Goal: Task Accomplishment & Management: Use online tool/utility

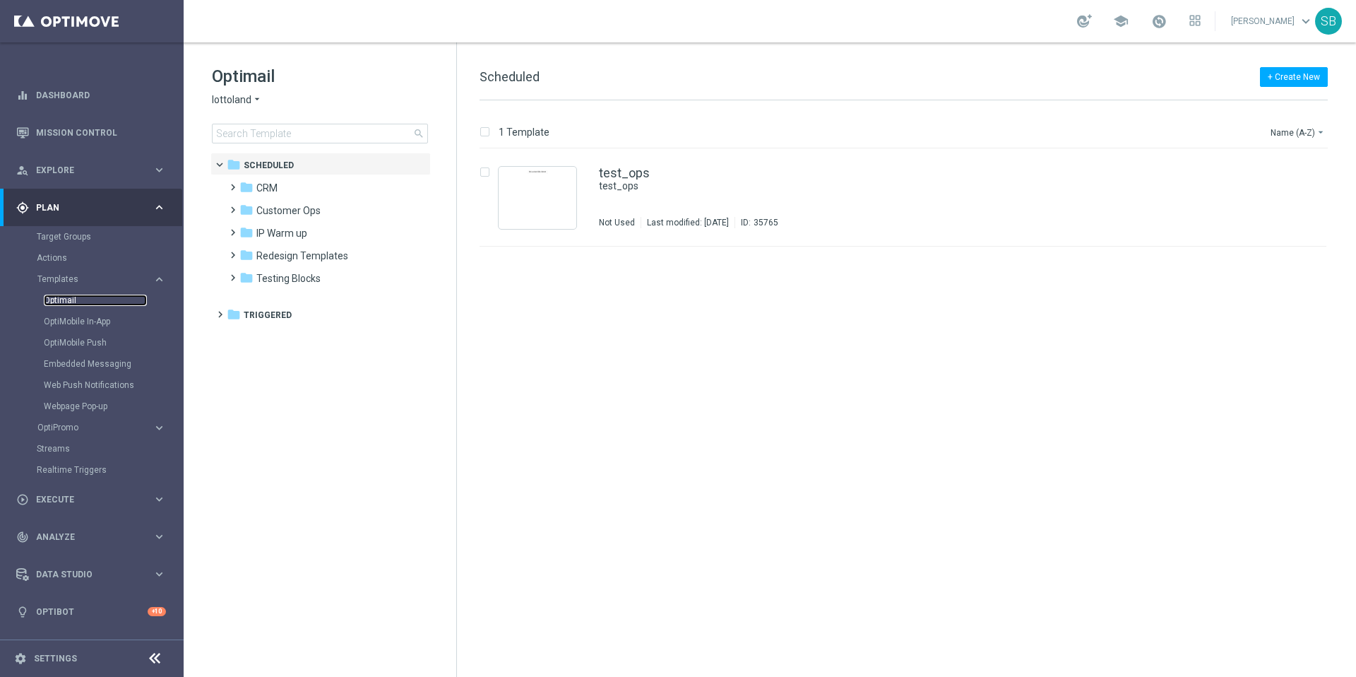
click at [69, 303] on link "Optimail" at bounding box center [95, 300] width 103 height 11
click at [254, 100] on icon "arrow_drop_down" at bounding box center [256, 99] width 11 height 13
click at [0, 0] on span "[DOMAIN_NAME]" at bounding box center [0, 0] width 0 height 0
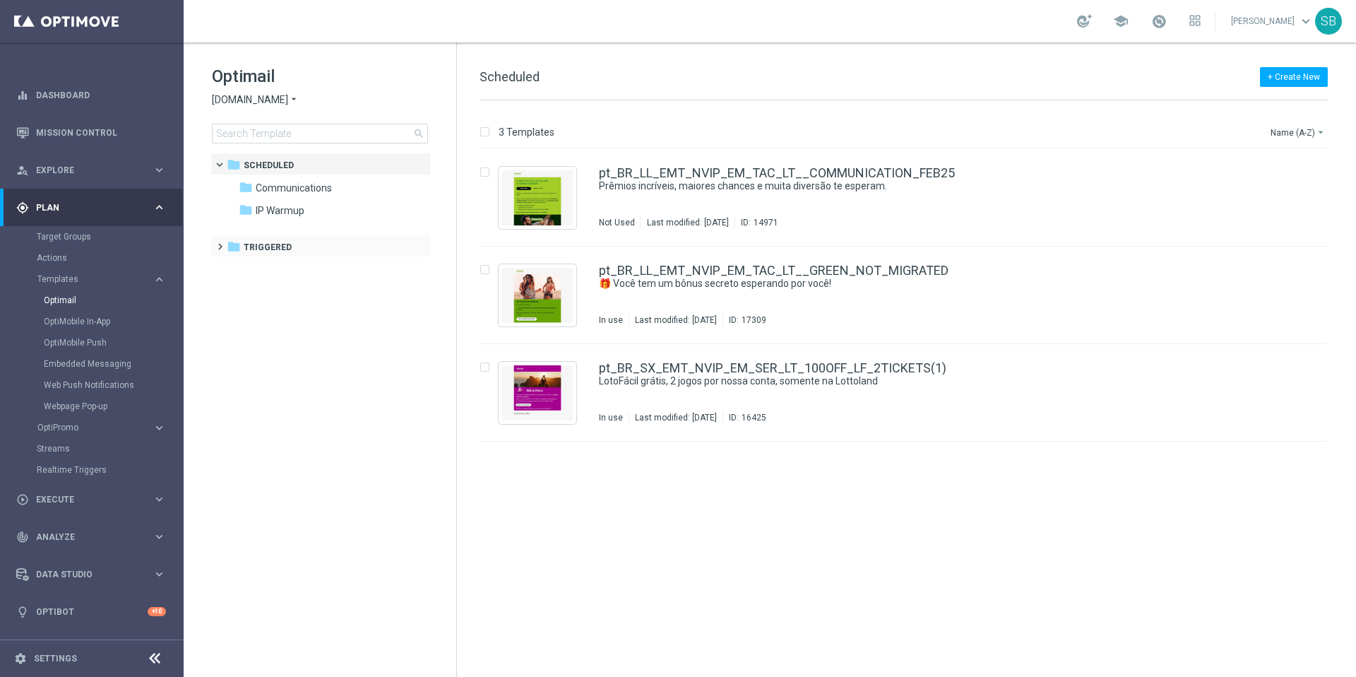
click at [220, 243] on span at bounding box center [217, 240] width 6 height 6
click at [232, 266] on span at bounding box center [230, 263] width 6 height 6
click at [263, 290] on icon "folder" at bounding box center [261, 292] width 14 height 14
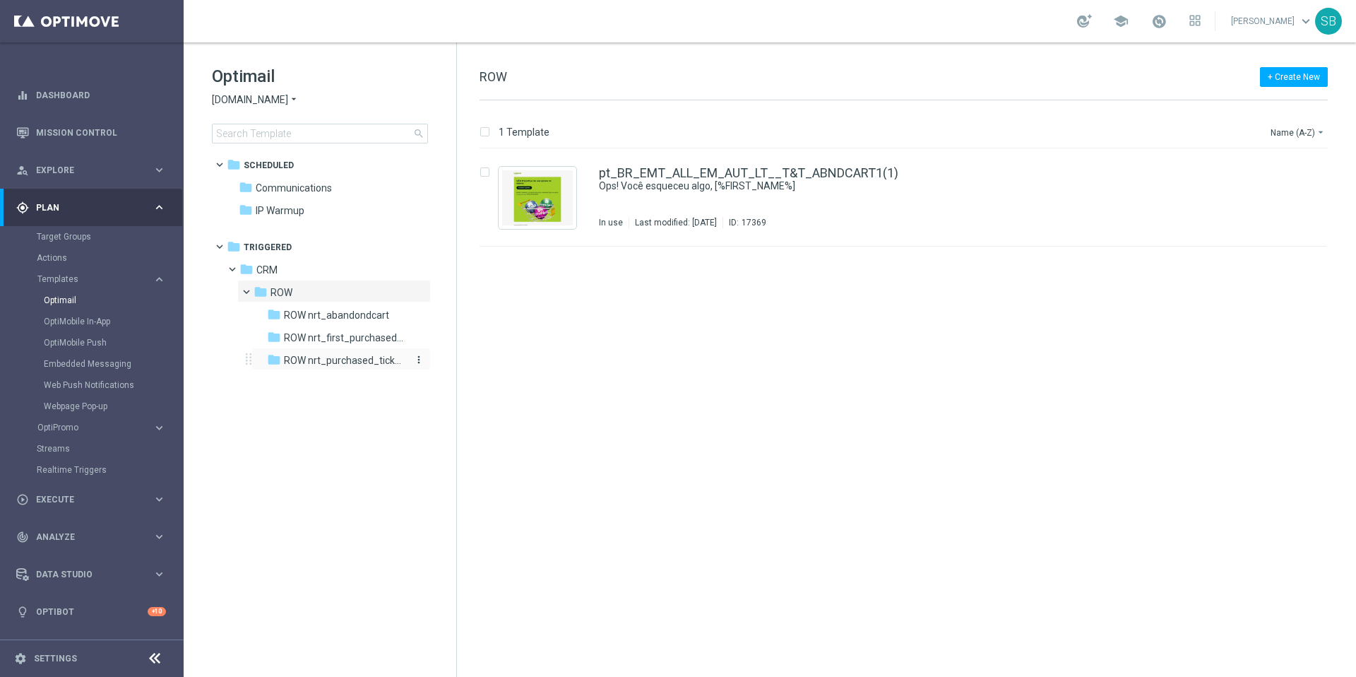
click at [317, 357] on span "ROW nrt_purchased_tickets" at bounding box center [345, 360] width 122 height 13
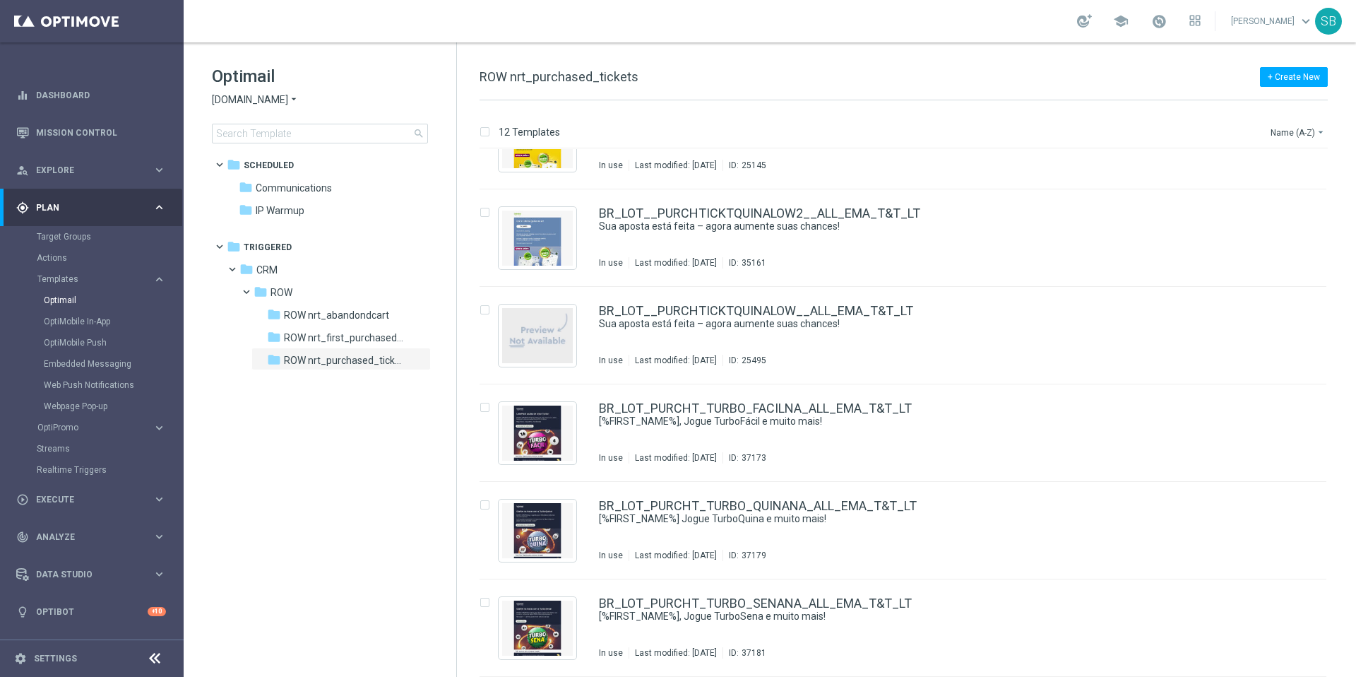
scroll to position [642, 0]
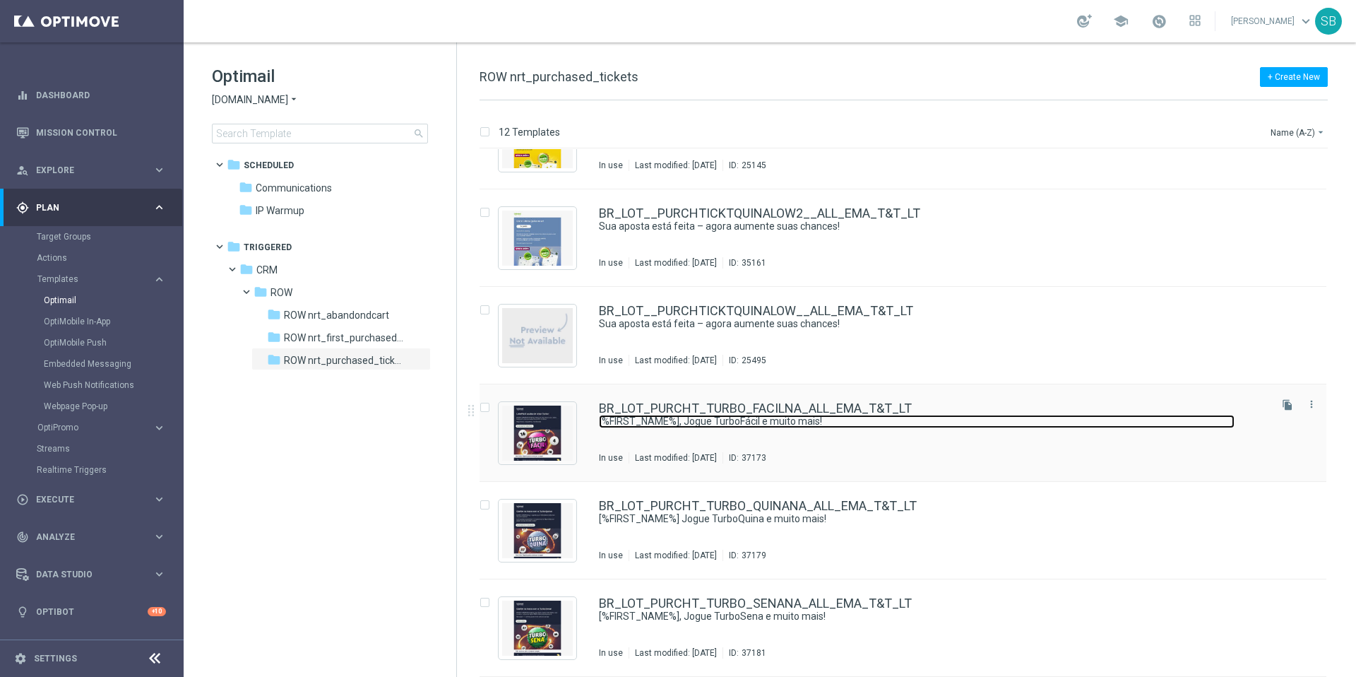
click at [722, 415] on link "[%FIRST_NAME%], Jogue TurboFácil e muito mais!" at bounding box center [917, 421] width 636 height 13
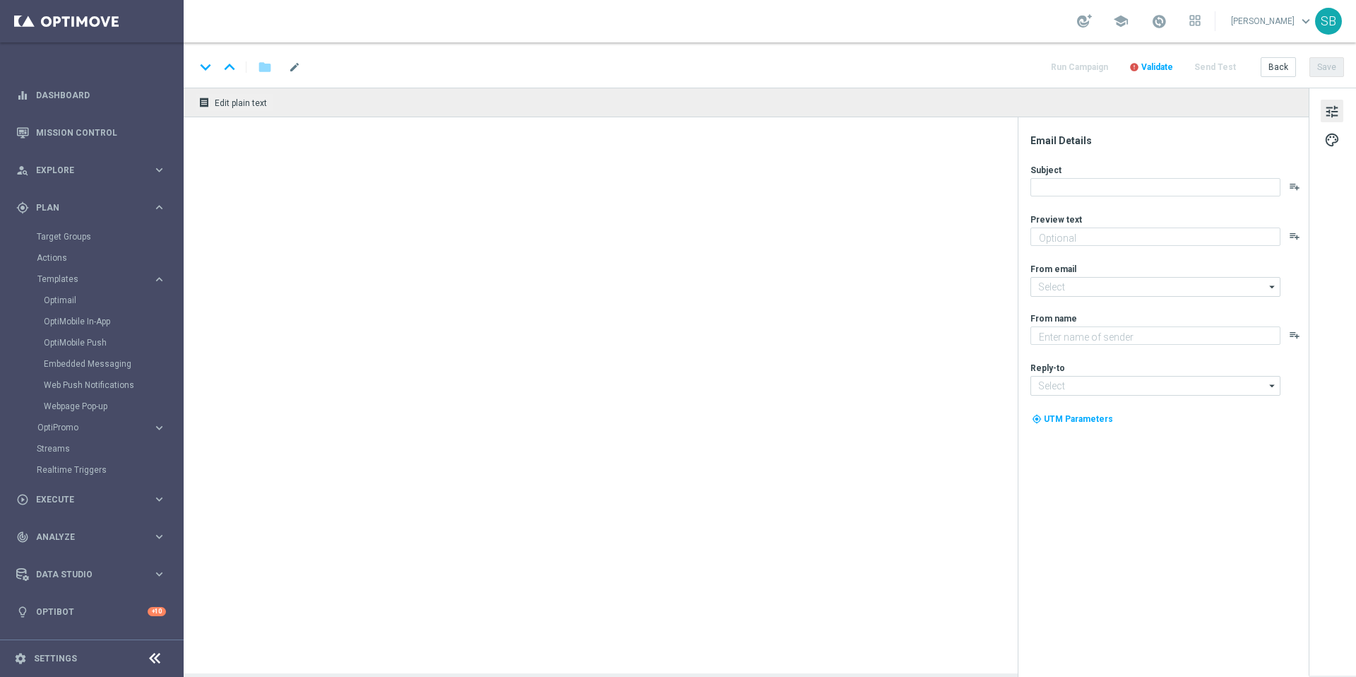
type textarea "Cadastre-se e jogue agora!"
type textarea "[DOMAIN_NAME]"
type input "[EMAIL_ADDRESS][DOMAIN_NAME]"
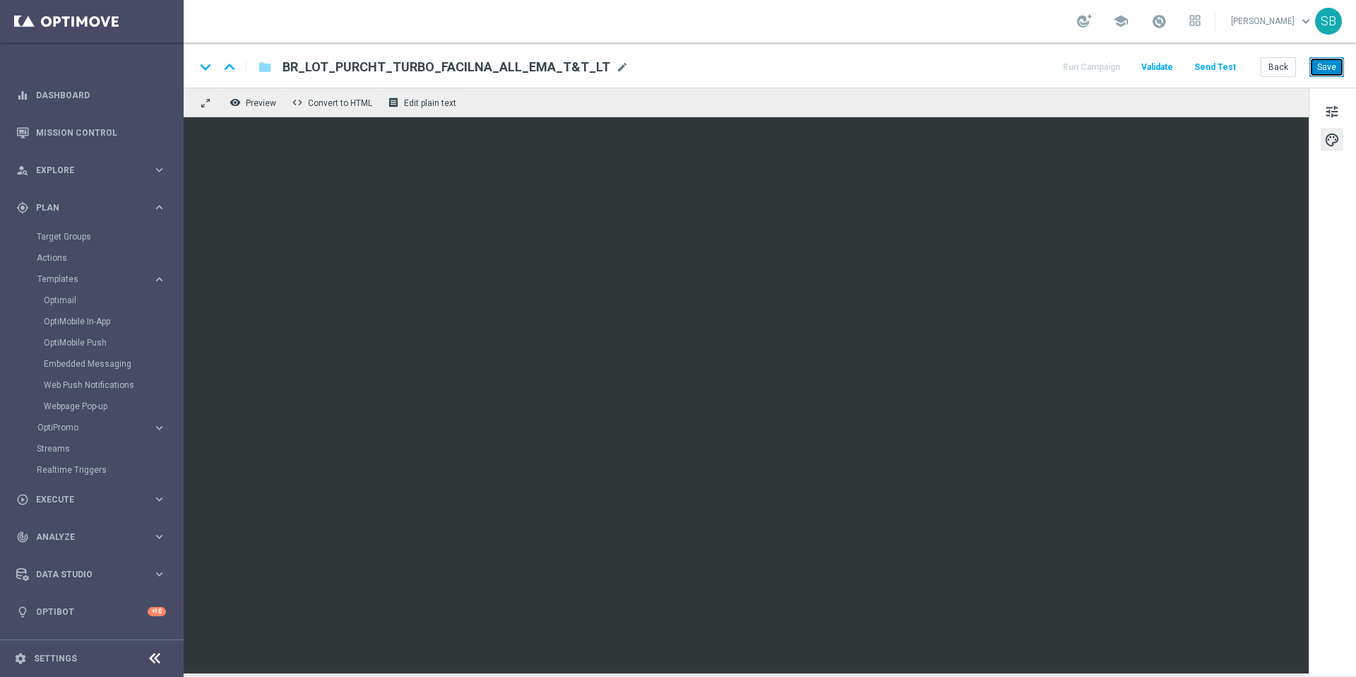
click at [1319, 65] on button "Save" at bounding box center [1327, 67] width 35 height 20
click at [1334, 68] on button "Save" at bounding box center [1327, 67] width 35 height 20
click at [921, 61] on div "keyboard_arrow_down keyboard_arrow_up folder BR_LOT_PURCHT_TURBO_FACILNA_ALL_EM…" at bounding box center [769, 67] width 1149 height 18
click at [1322, 74] on button "Save" at bounding box center [1327, 67] width 35 height 20
click at [1271, 70] on button "Back" at bounding box center [1278, 67] width 35 height 20
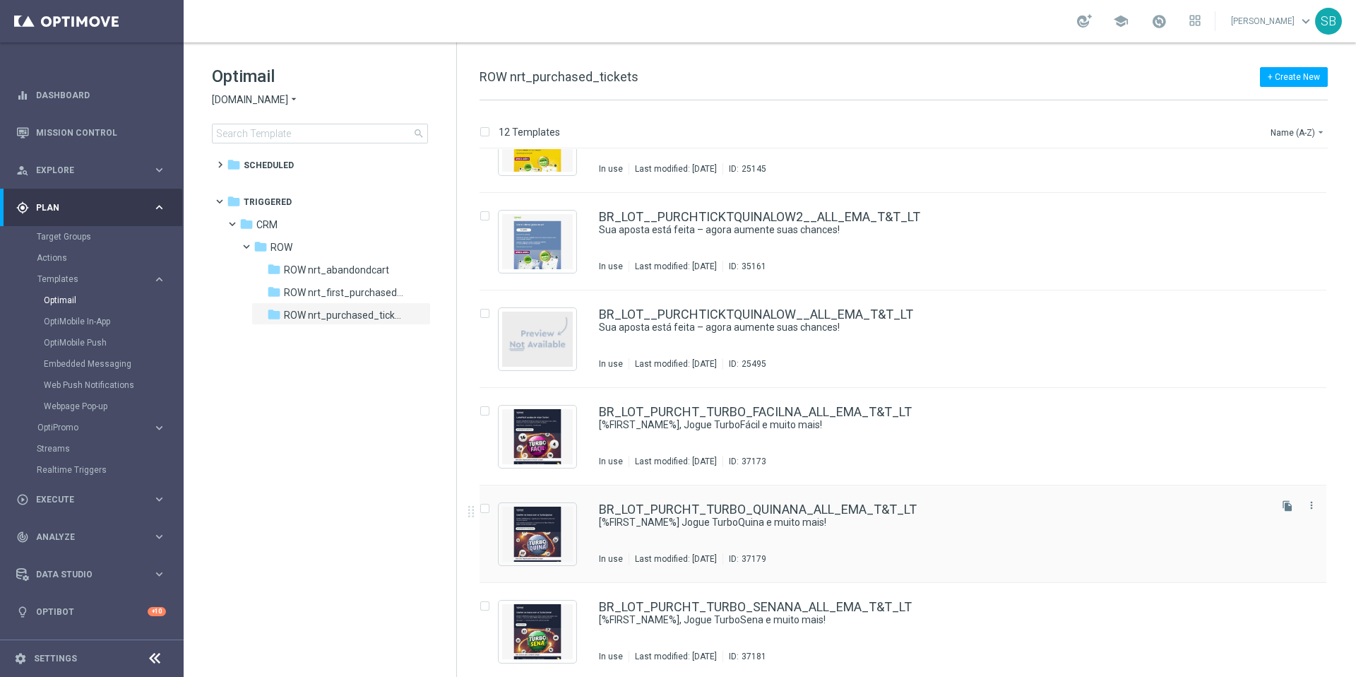
scroll to position [642, 0]
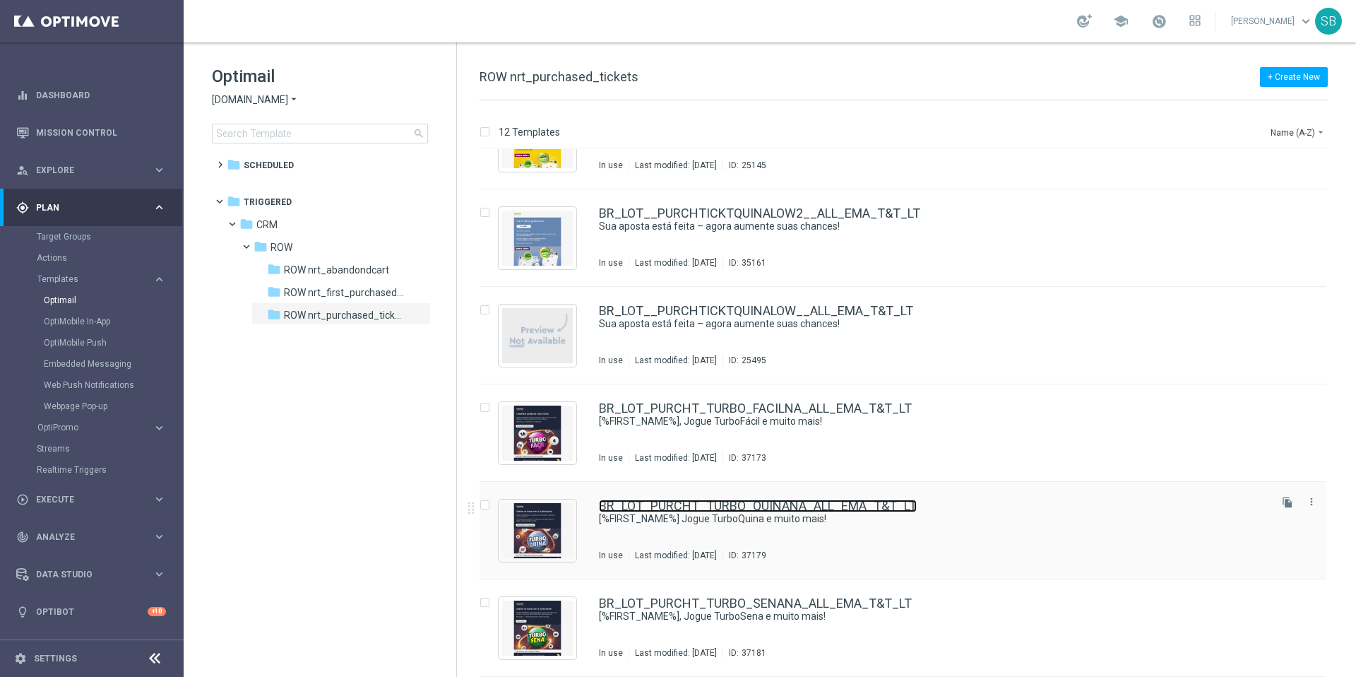
click at [703, 506] on link "BR_LOT_PURCHT_TURBO_QUINANA_ALL_EMA_T&T_LT" at bounding box center [758, 505] width 318 height 13
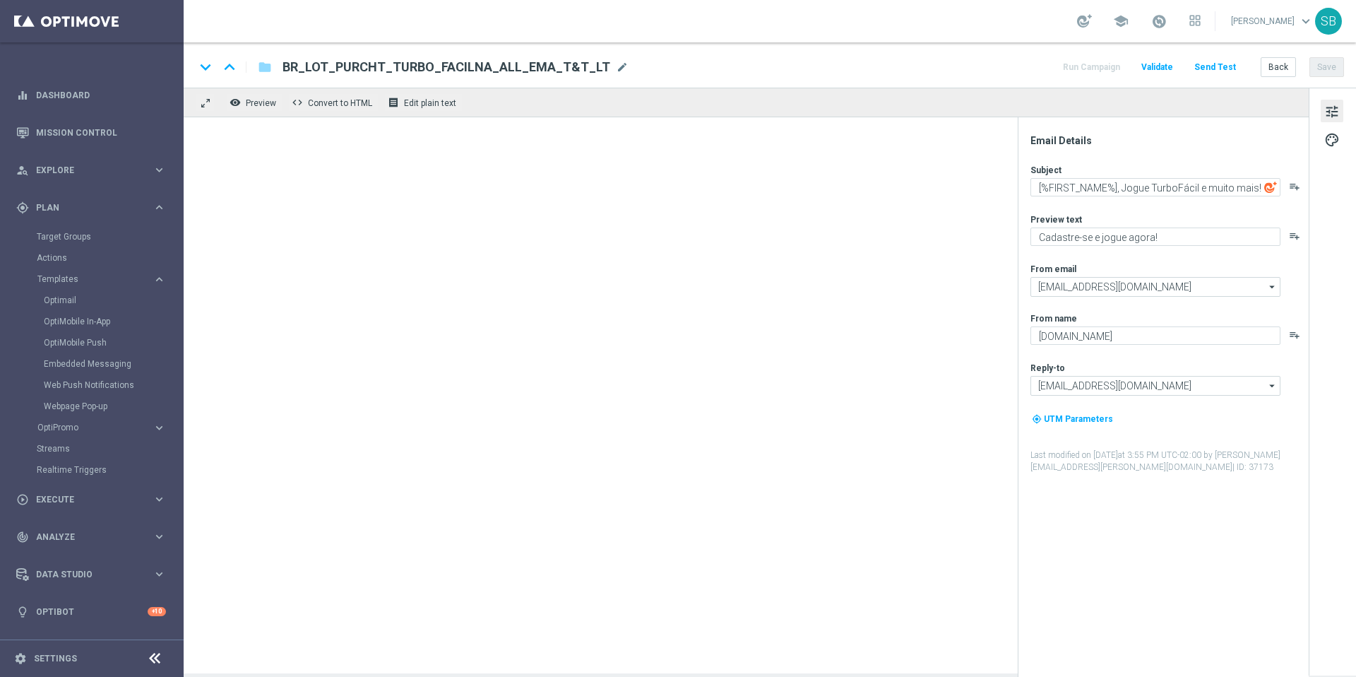
type textarea "[%FIRST_NAME%] Jogue TurboQuina e muito mais!"
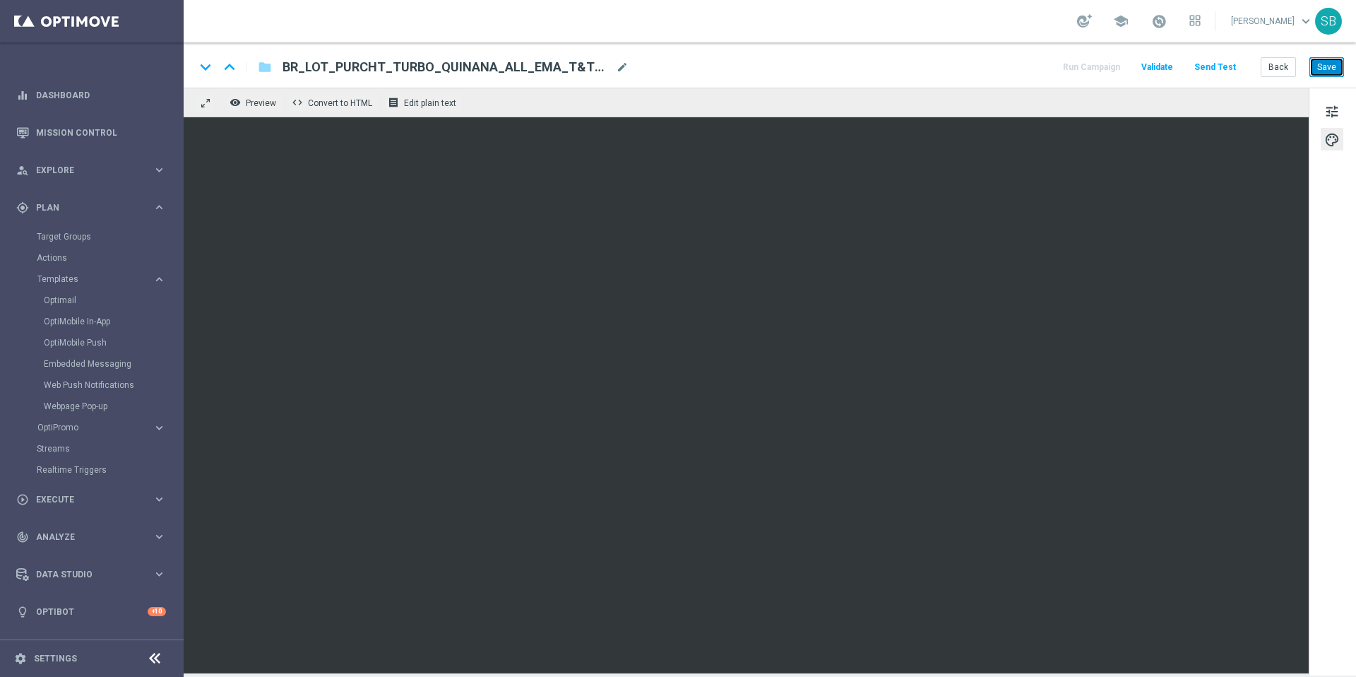
click at [1327, 73] on button "Save" at bounding box center [1327, 67] width 35 height 20
click at [1329, 73] on button "Save" at bounding box center [1327, 67] width 35 height 20
click at [1284, 73] on button "Back" at bounding box center [1278, 67] width 35 height 20
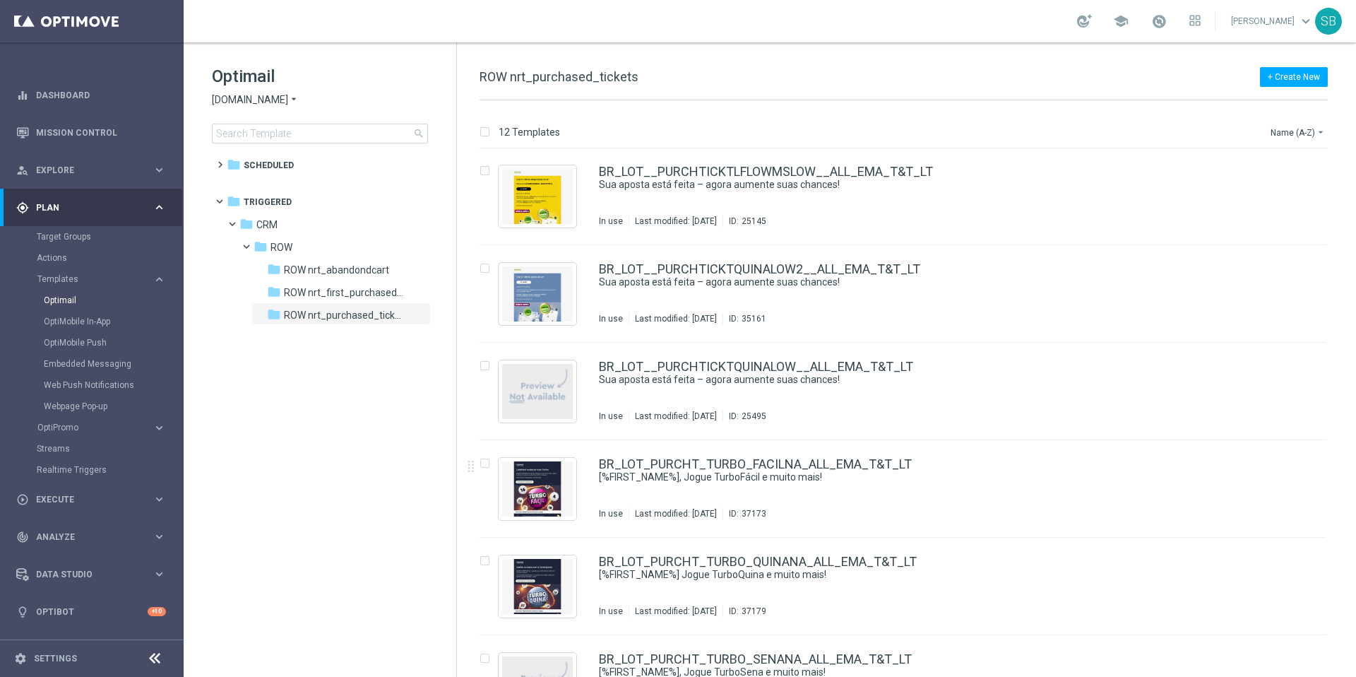
scroll to position [642, 0]
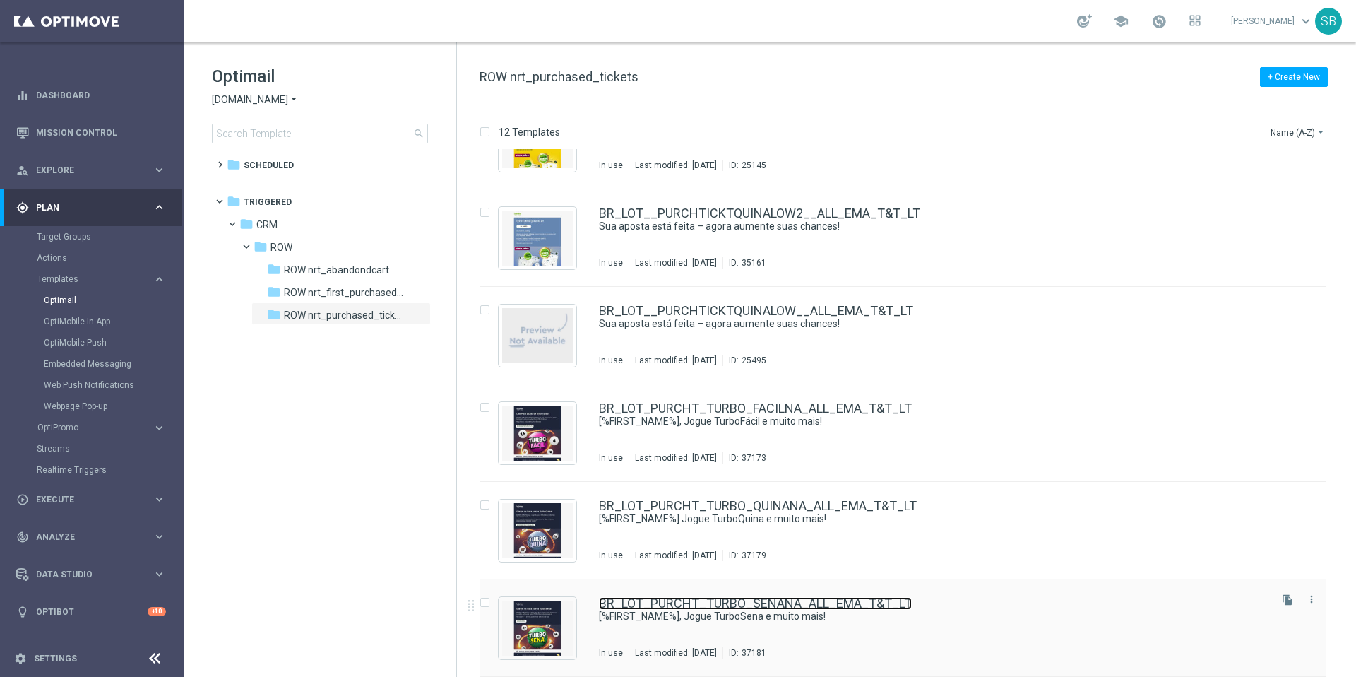
click at [736, 602] on link "BR_LOT_PURCHT_TURBO_SENANA_ALL_EMA_T&T_LT" at bounding box center [755, 603] width 313 height 13
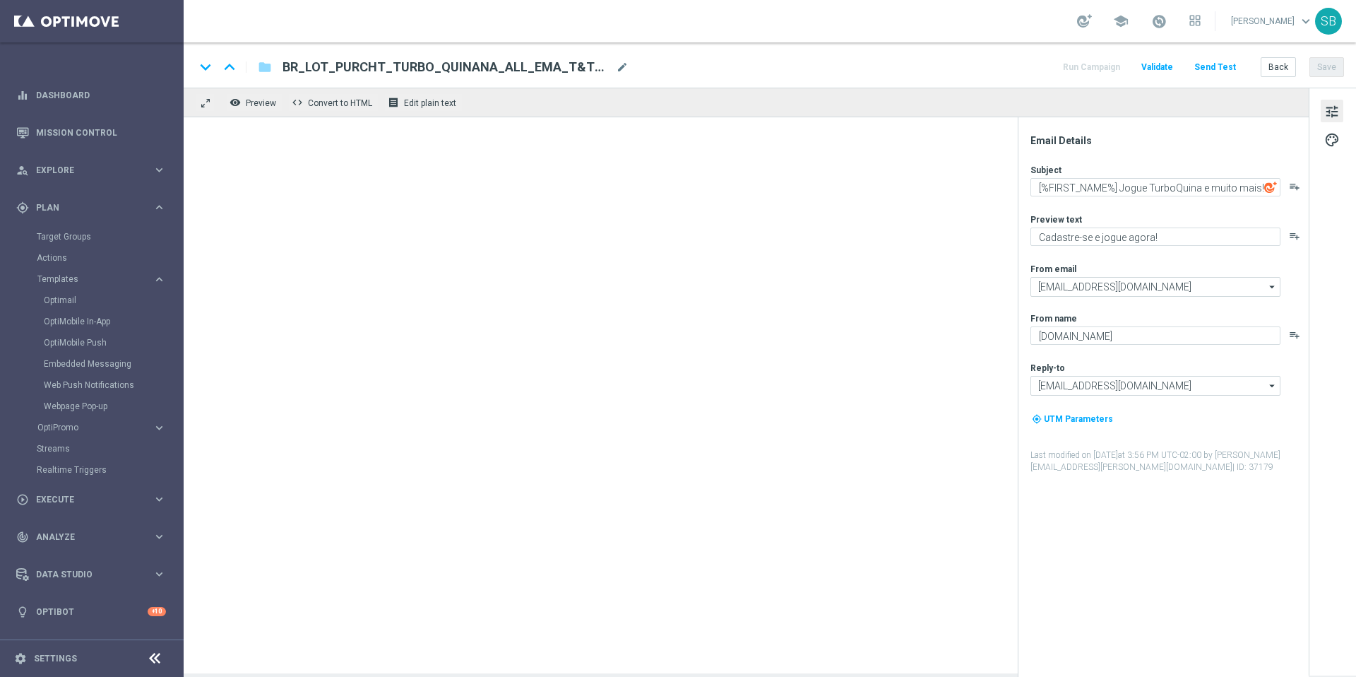
type textarea "[%FIRST_NAME%], Jogue TurboSena e muito mais!"
type textarea "Prêmios imediatos no TurboSena!"
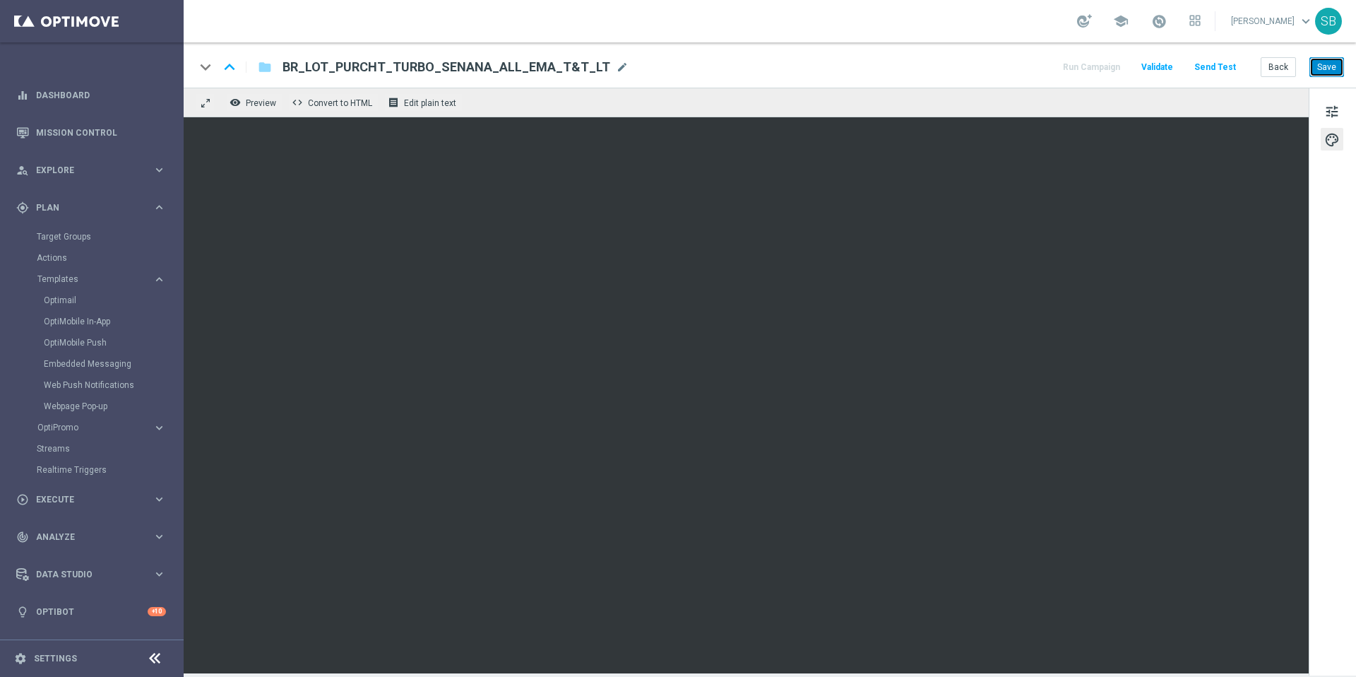
click at [1330, 73] on button "Save" at bounding box center [1327, 67] width 35 height 20
click at [1326, 74] on button "Save" at bounding box center [1327, 67] width 35 height 20
click at [1288, 69] on button "Back" at bounding box center [1278, 67] width 35 height 20
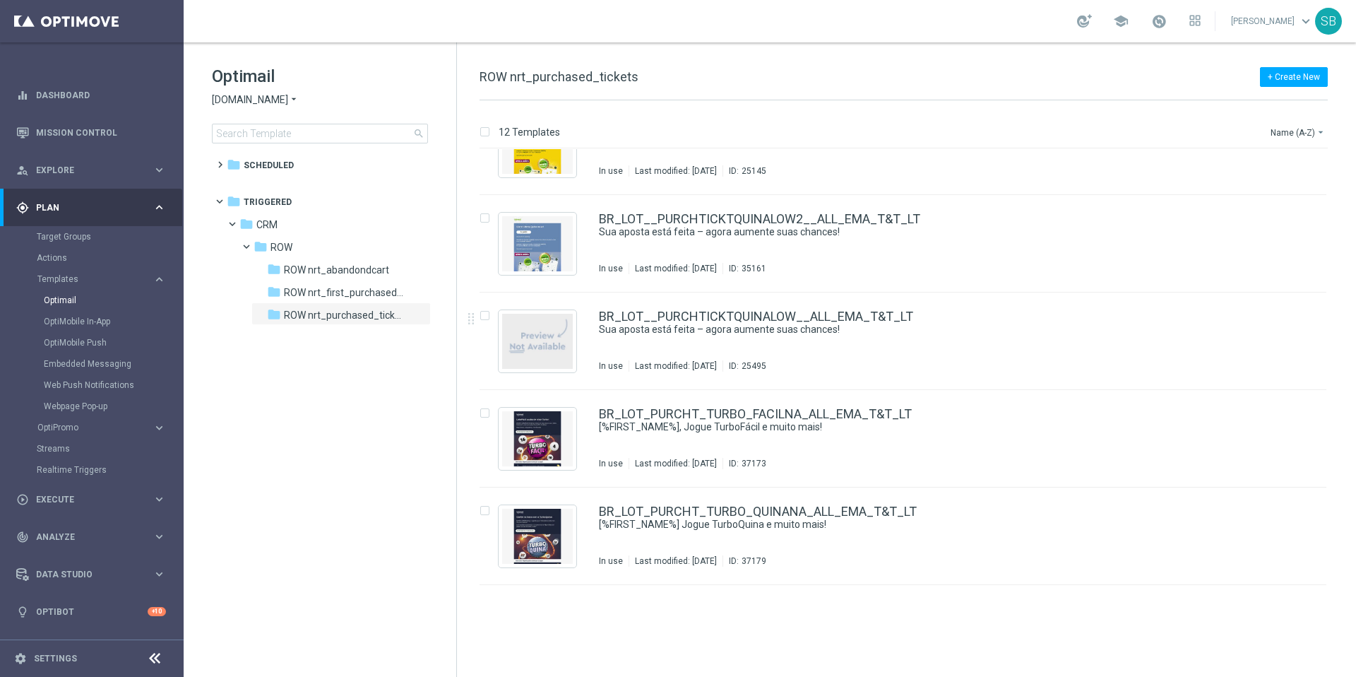
scroll to position [642, 0]
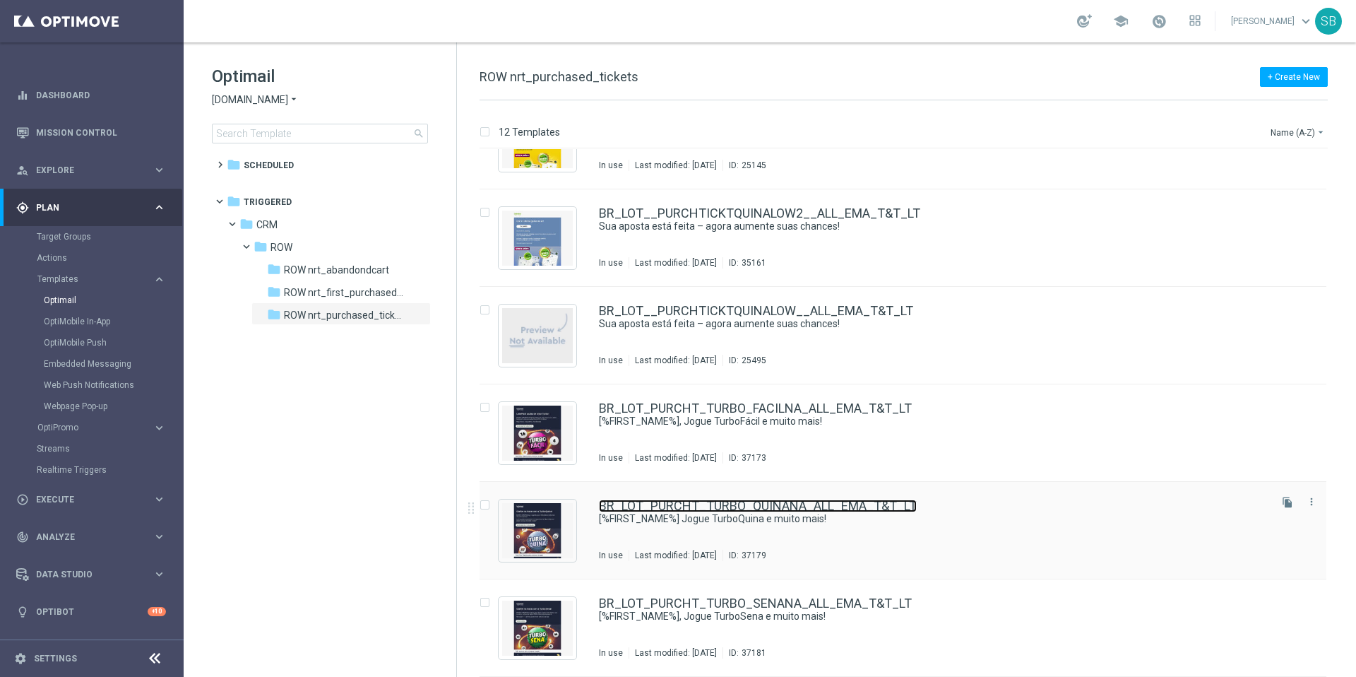
click at [768, 509] on link "BR_LOT_PURCHT_TURBO_QUINANA_ALL_EMA_T&T_LT" at bounding box center [758, 505] width 318 height 13
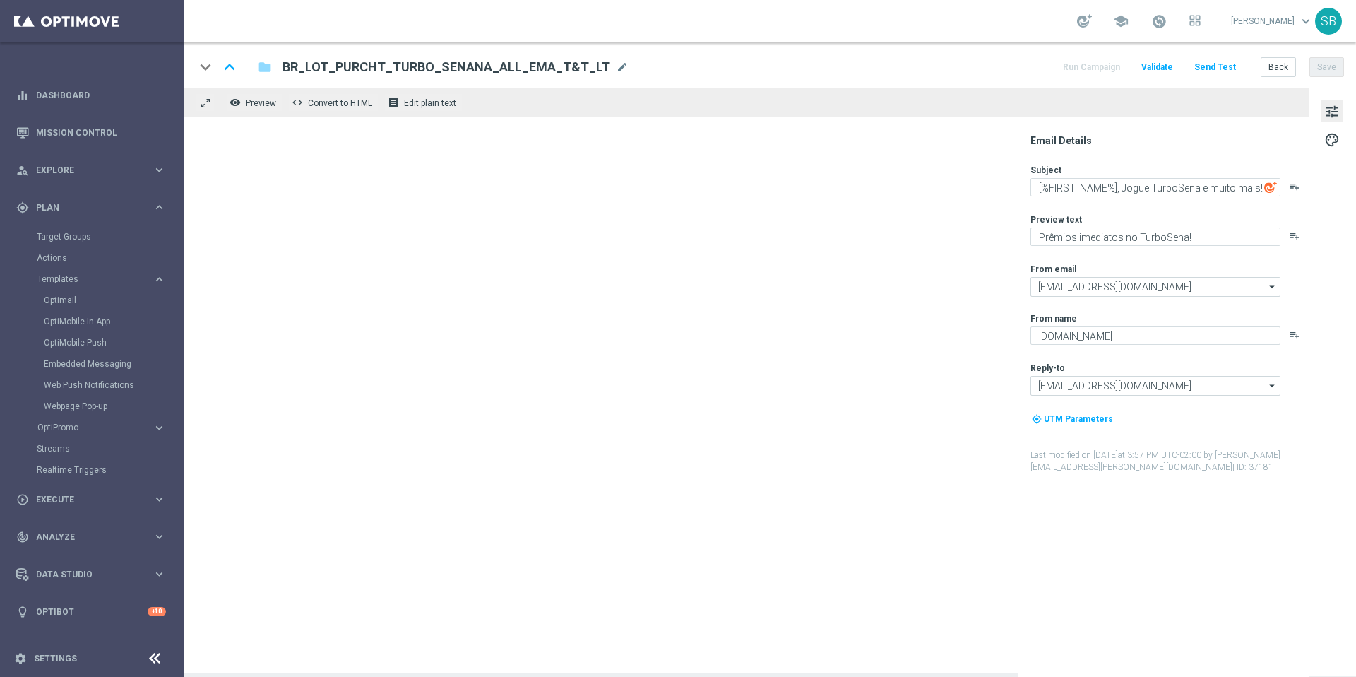
type textarea "[%FIRST_NAME%] Jogue TurboQuina e muito mais!"
type textarea "Cadastre-se e jogue agora!"
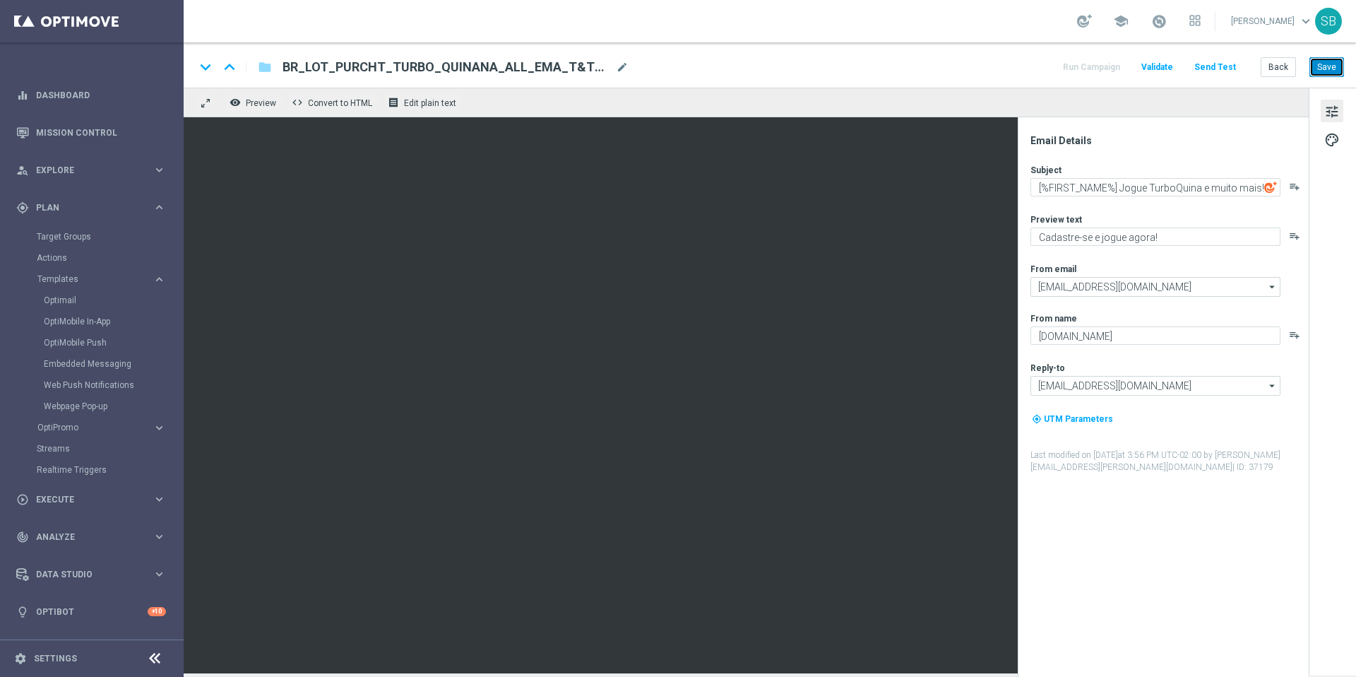
click at [1321, 73] on button "Save" at bounding box center [1327, 67] width 35 height 20
click at [1292, 70] on button "Back" at bounding box center [1278, 67] width 35 height 20
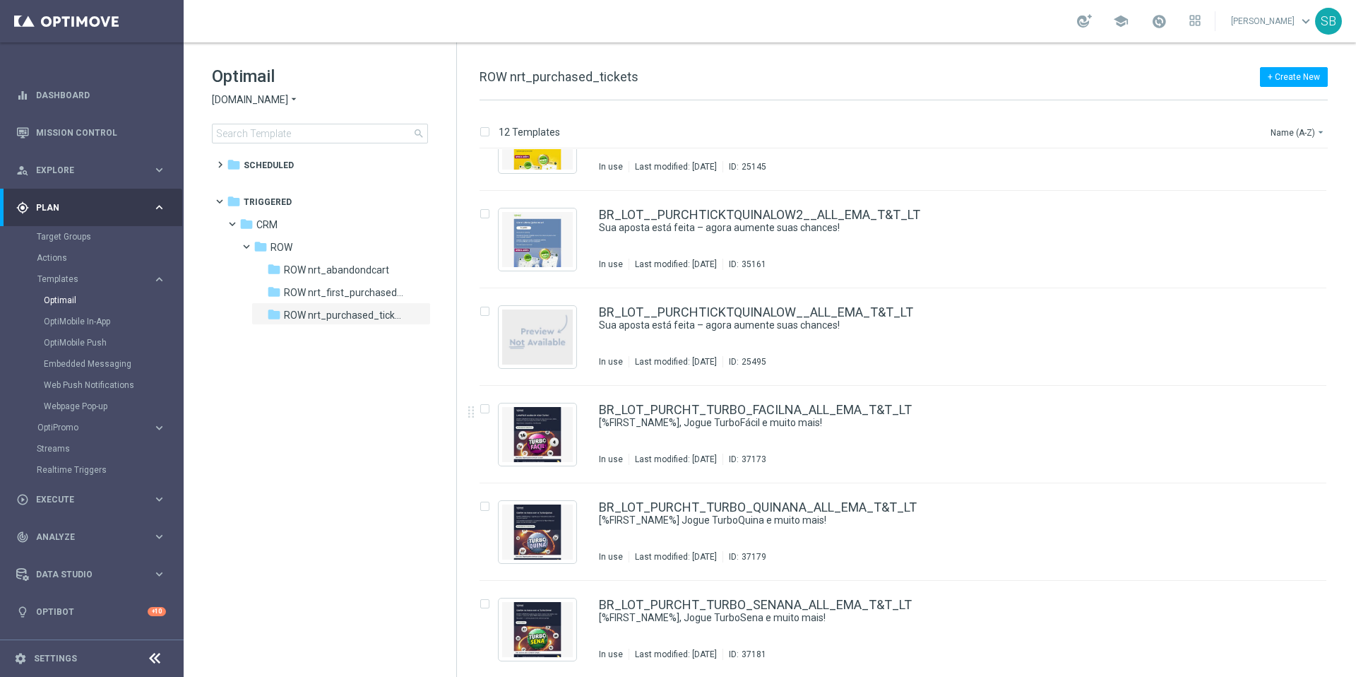
scroll to position [642, 0]
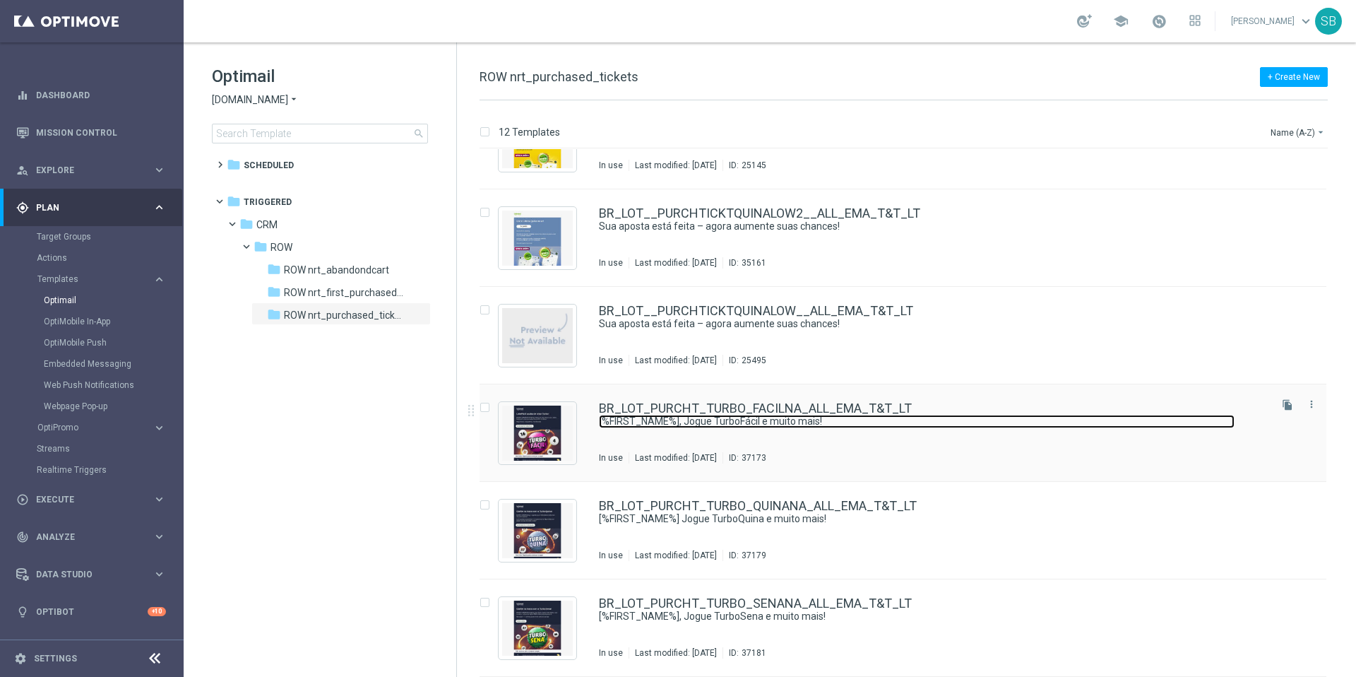
click at [710, 416] on link "[%FIRST_NAME%], Jogue TurboFácil e muito mais!" at bounding box center [917, 421] width 636 height 13
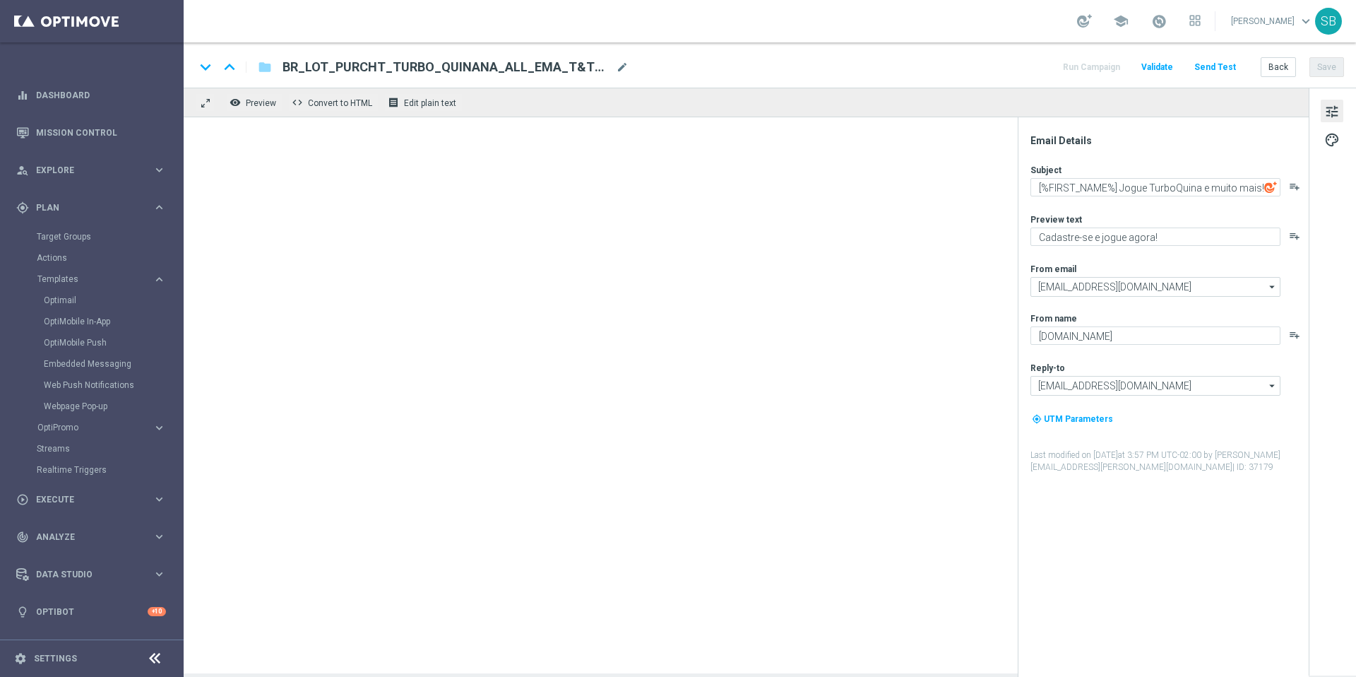
type textarea "[%FIRST_NAME%], Jogue TurboFácil e muito mais!"
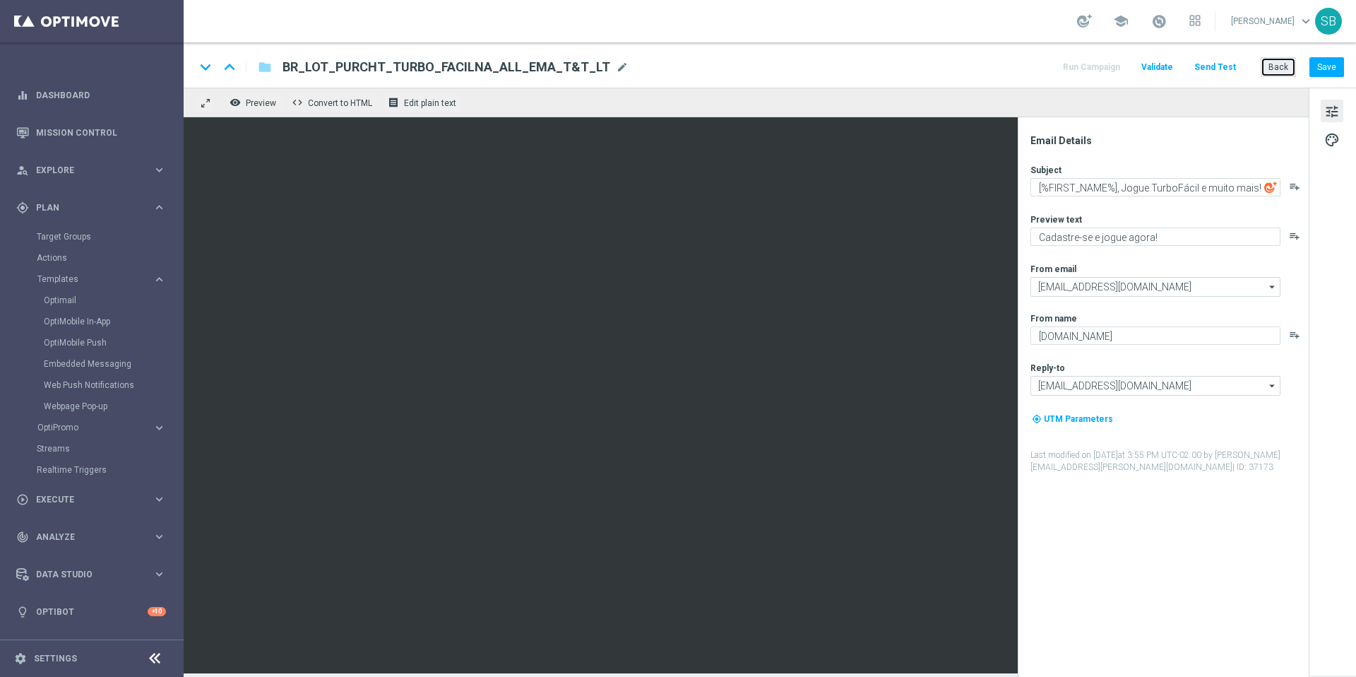
click at [1289, 61] on button "Back" at bounding box center [1278, 67] width 35 height 20
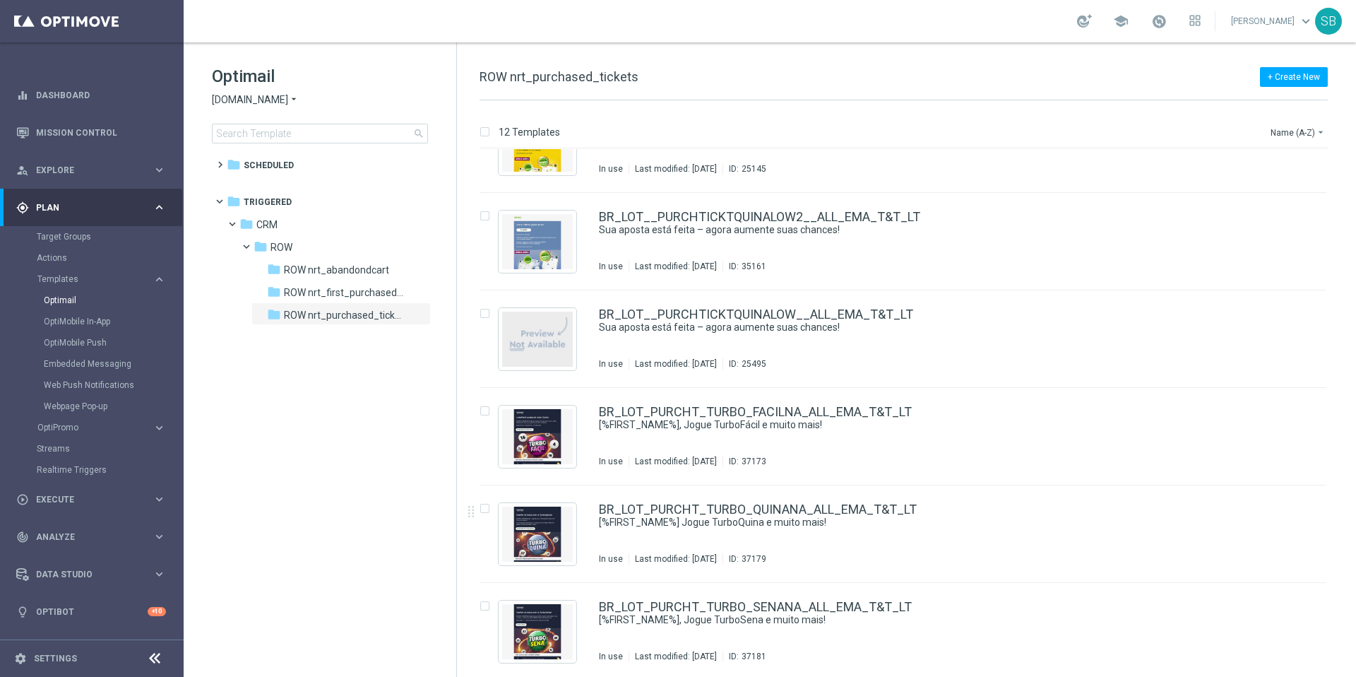
scroll to position [642, 0]
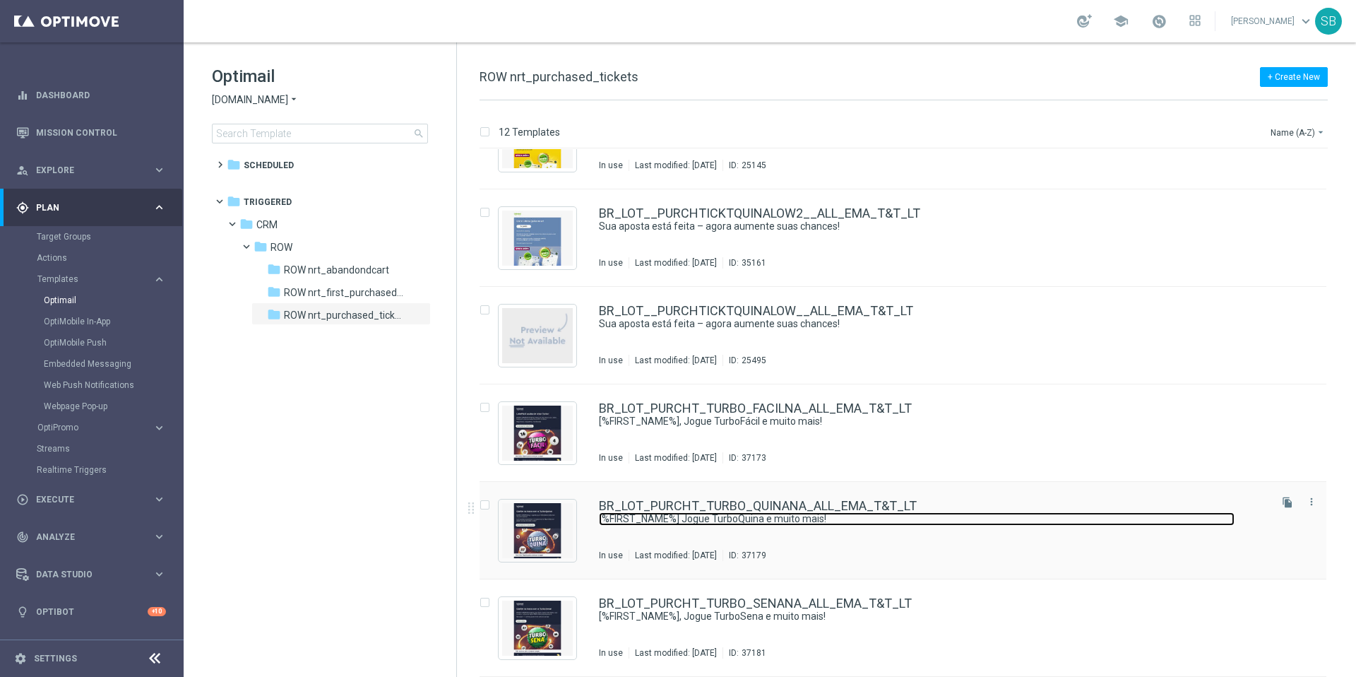
click at [717, 512] on link "[%FIRST_NAME%] Jogue TurboQuina e muito mais!" at bounding box center [917, 518] width 636 height 13
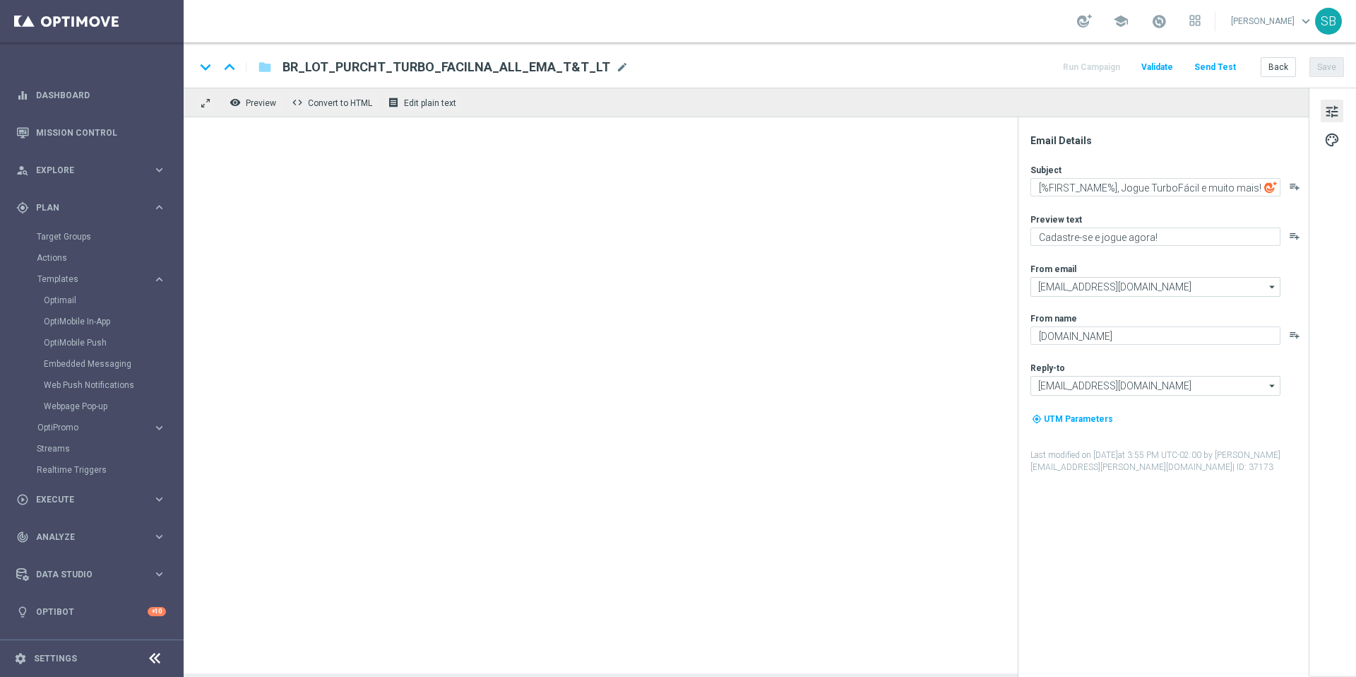
type textarea "[%FIRST_NAME%] Jogue TurboQuina e muito mais!"
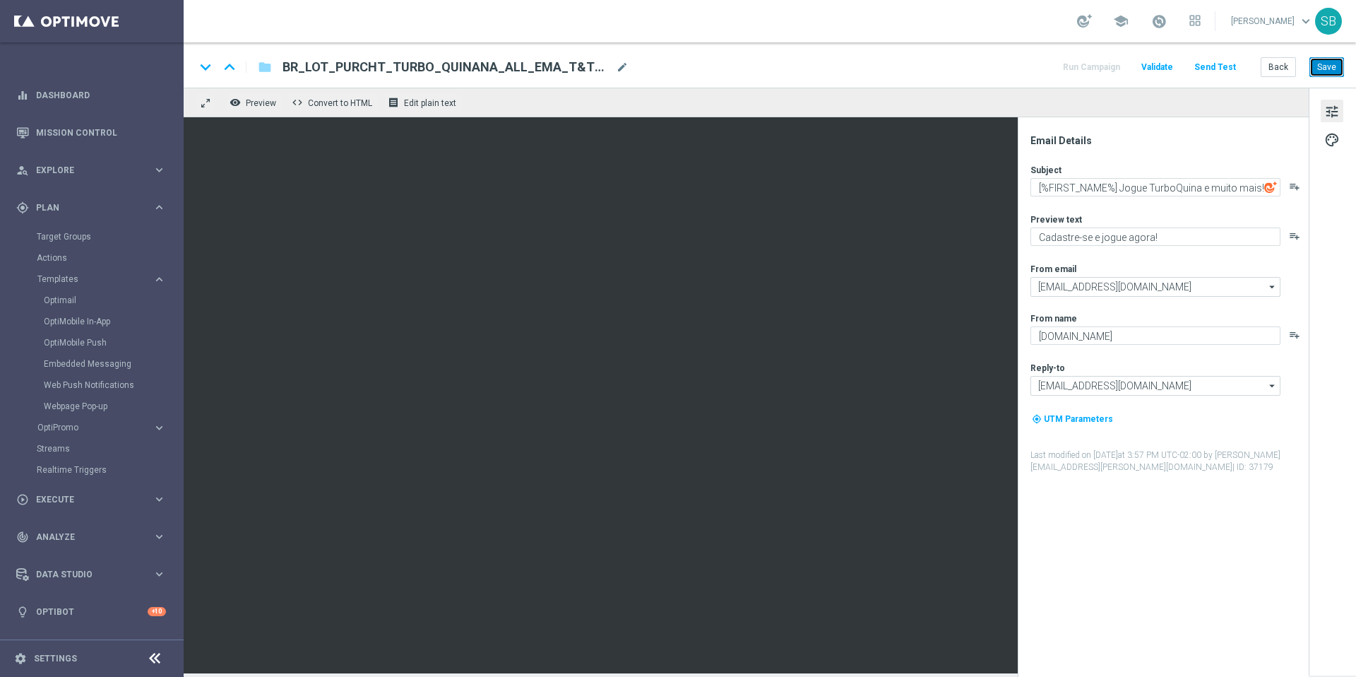
click at [1332, 64] on button "Save" at bounding box center [1327, 67] width 35 height 20
click at [526, 70] on span "BR_LOT_PURCHT_TURBO_QUINANA_ALL_EMA_T&T_LT" at bounding box center [447, 67] width 328 height 17
click at [672, 70] on div "keyboard_arrow_down keyboard_arrow_up folder BR_LOT_PURCHT_TURBO_QUINANA_ALL_EM…" at bounding box center [769, 67] width 1149 height 18
click at [1329, 70] on button "Save" at bounding box center [1327, 67] width 35 height 20
click at [1283, 66] on button "Back" at bounding box center [1278, 67] width 35 height 20
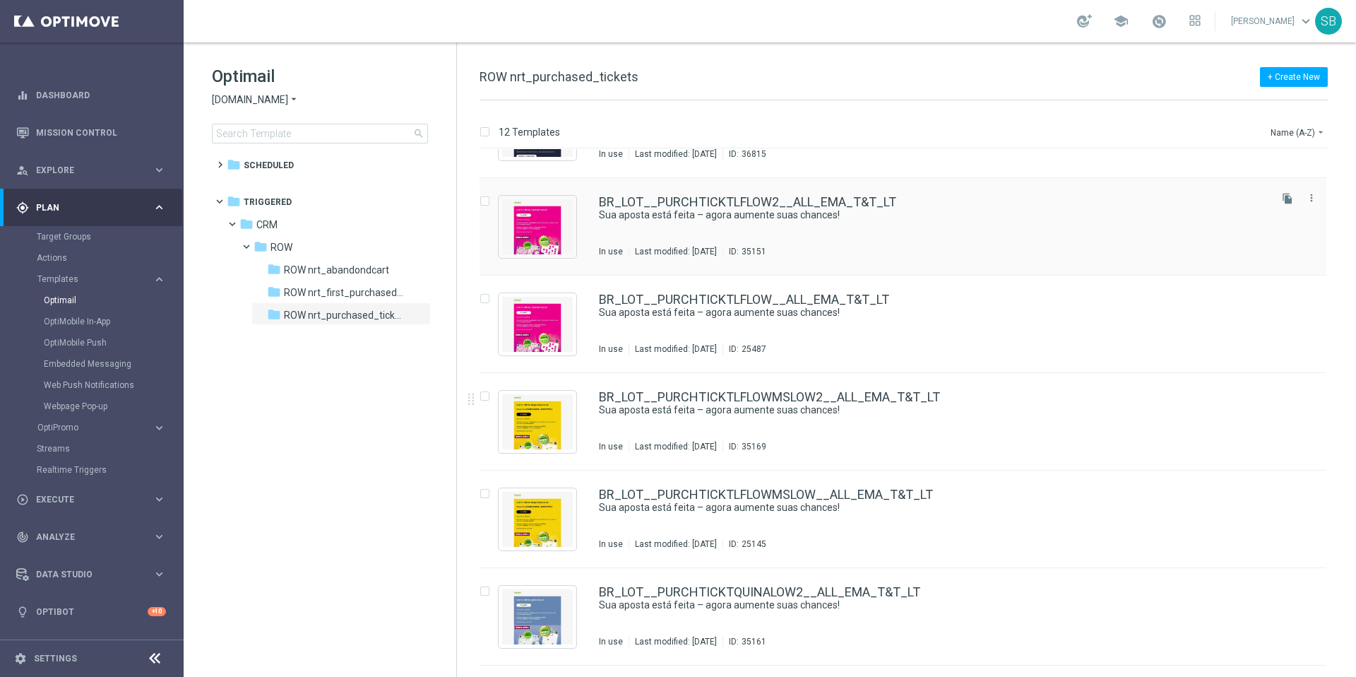
scroll to position [642, 0]
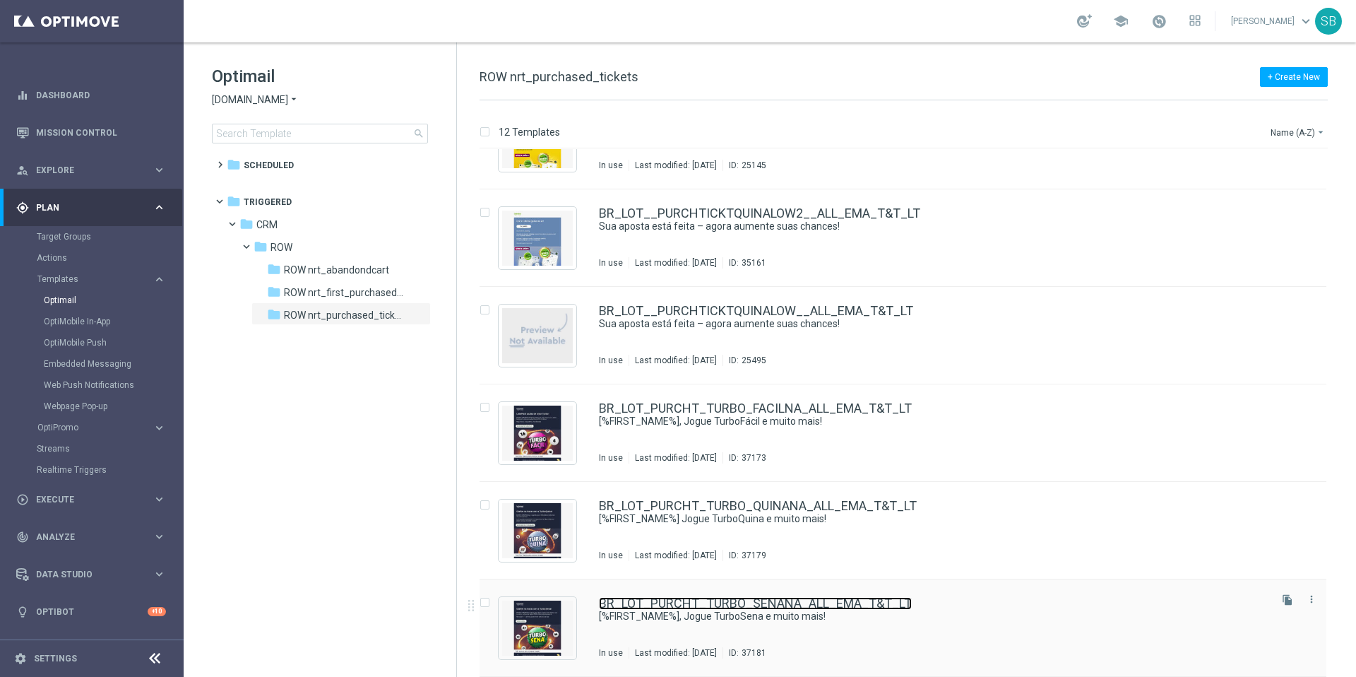
click at [764, 605] on link "BR_LOT_PURCHT_TURBO_SENANA_ALL_EMA_T&T_LT" at bounding box center [755, 603] width 313 height 13
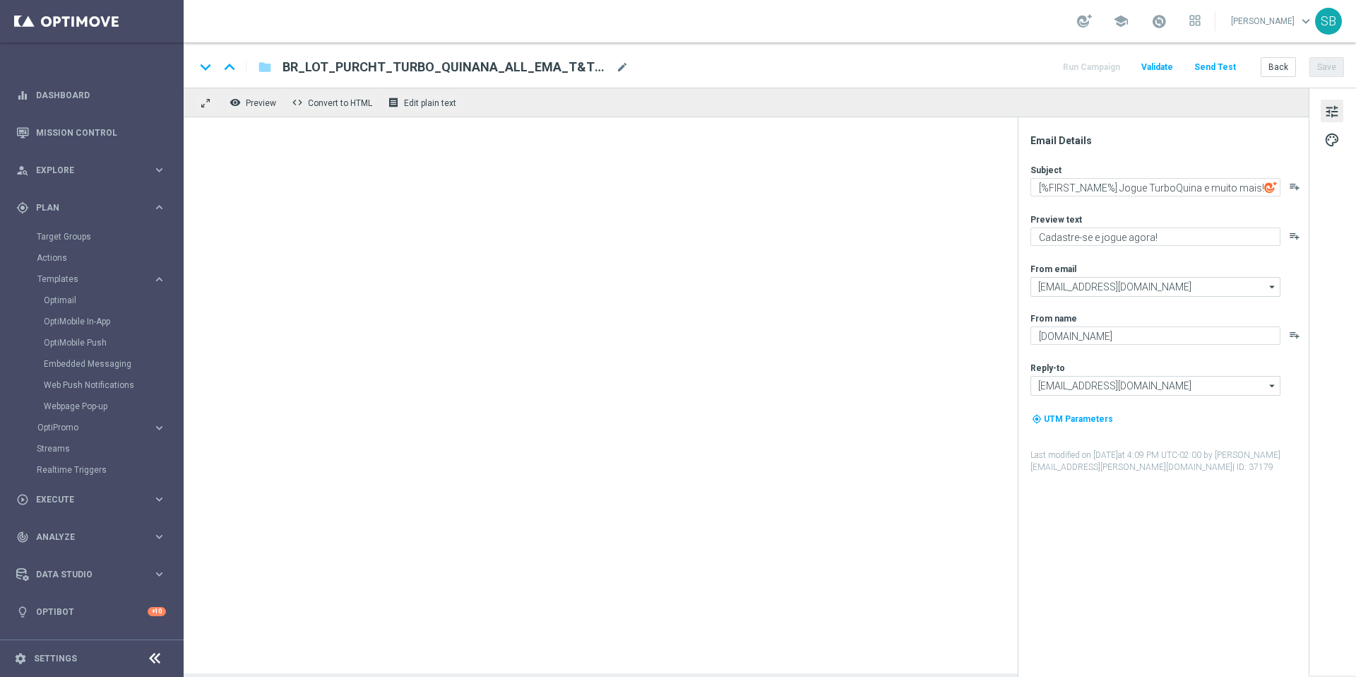
type textarea "[%FIRST_NAME%], Jogue TurboSena e muito mais!"
type textarea "Prêmios imediatos no TurboSena!"
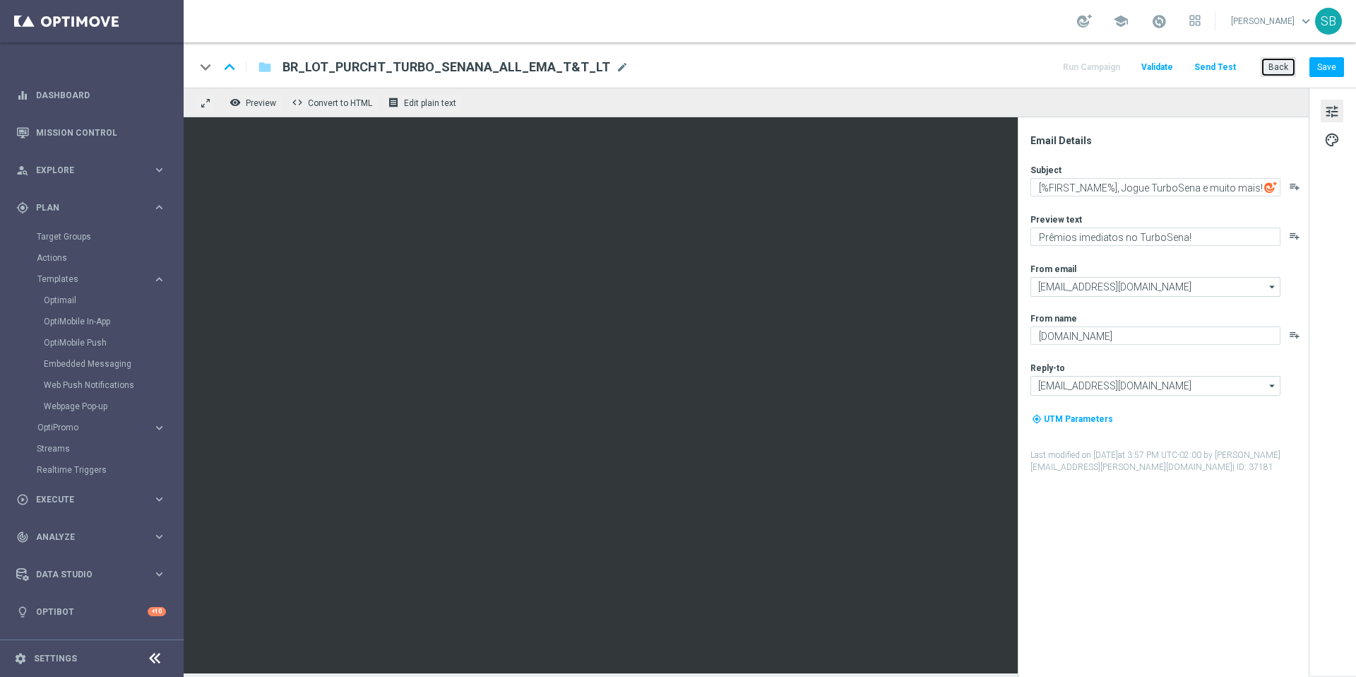
click at [1286, 64] on button "Back" at bounding box center [1278, 67] width 35 height 20
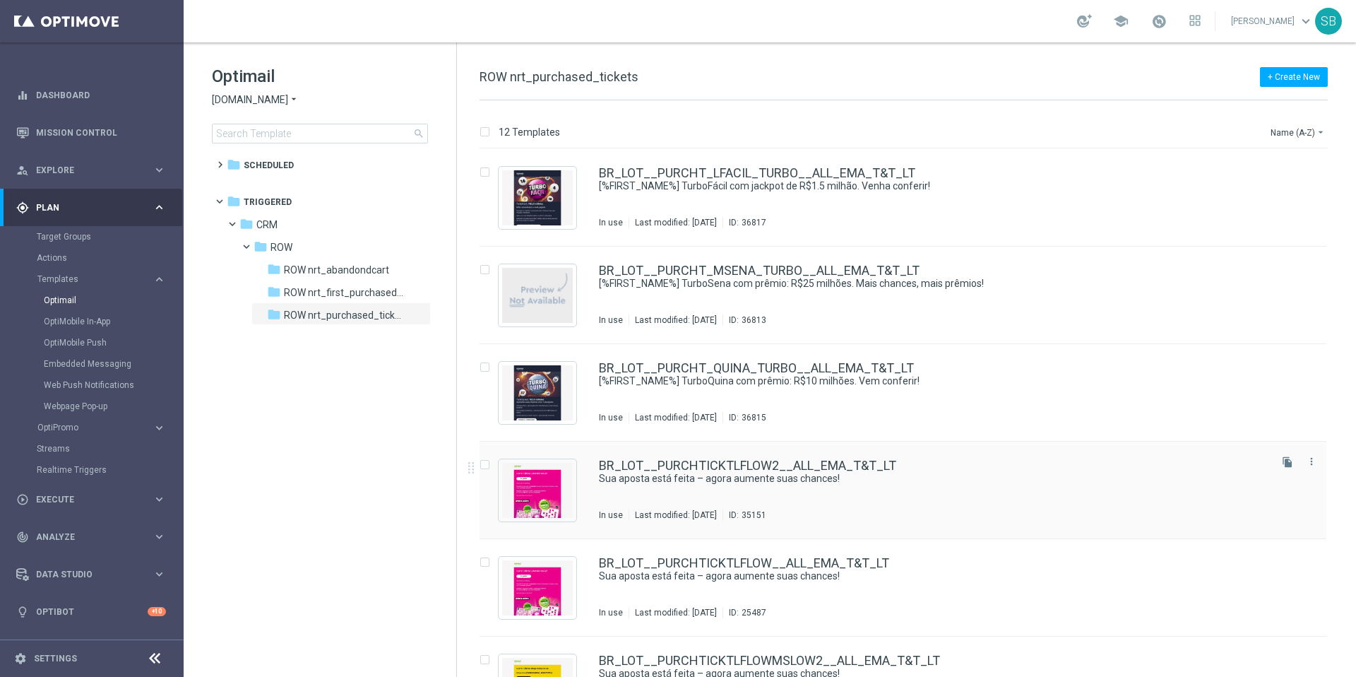
scroll to position [642, 0]
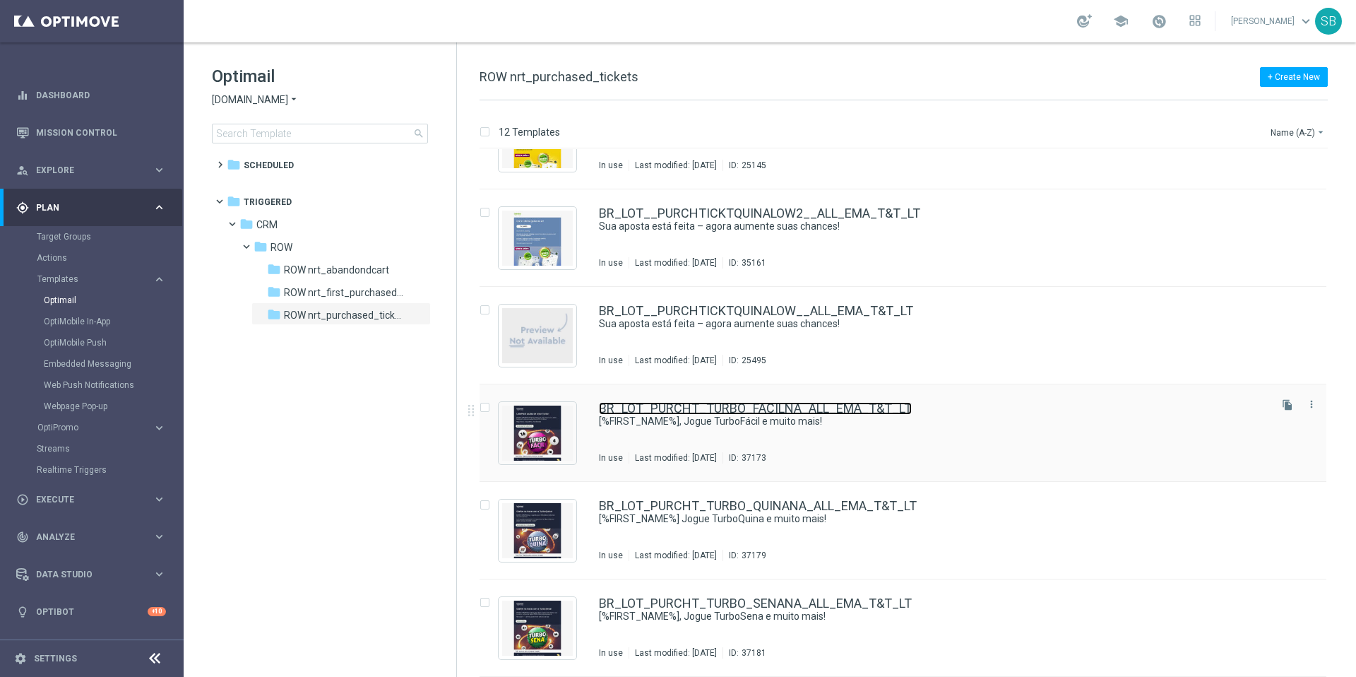
click at [719, 411] on link "BR_LOT_PURCHT_TURBO_FACILNA_ALL_EMA_T&T_LT" at bounding box center [755, 408] width 313 height 13
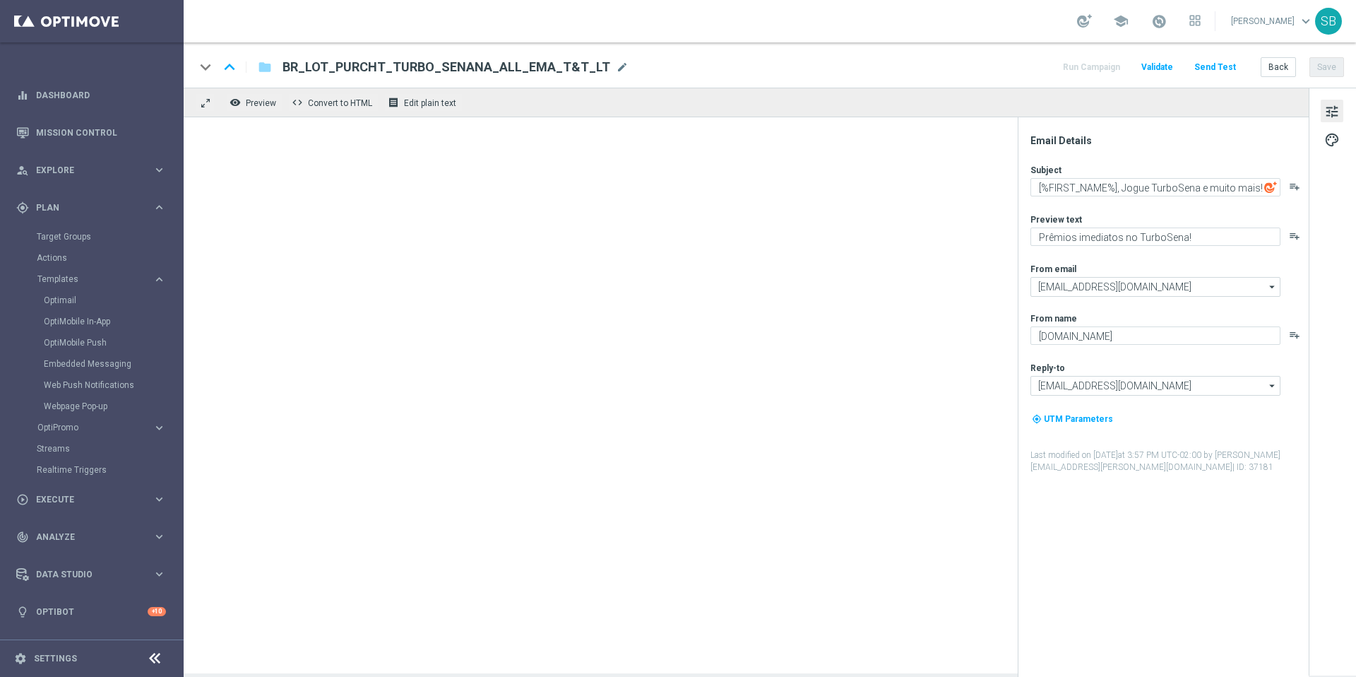
type textarea "[%FIRST_NAME%], Jogue TurboFácil e muito mais!"
type textarea "Cadastre-se e jogue agora!"
